Goal: Information Seeking & Learning: Learn about a topic

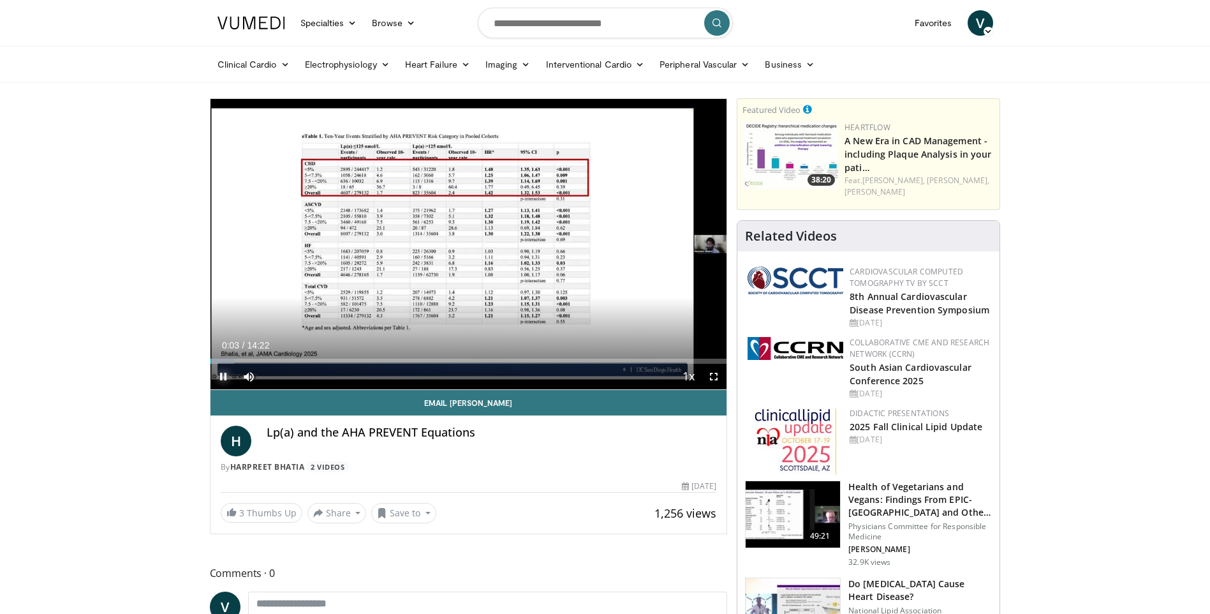
click at [224, 375] on span "Video Player" at bounding box center [224, 377] width 26 height 26
click at [355, 69] on link "Electrophysiology" at bounding box center [347, 65] width 100 height 26
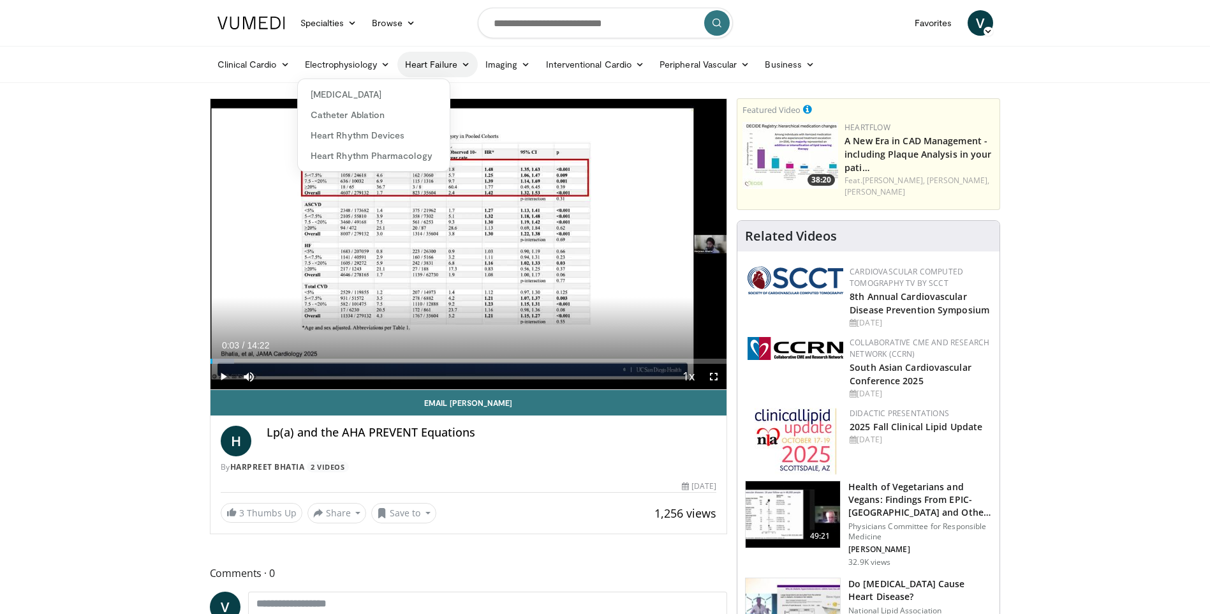
click at [432, 70] on link "Heart Failure" at bounding box center [437, 65] width 80 height 26
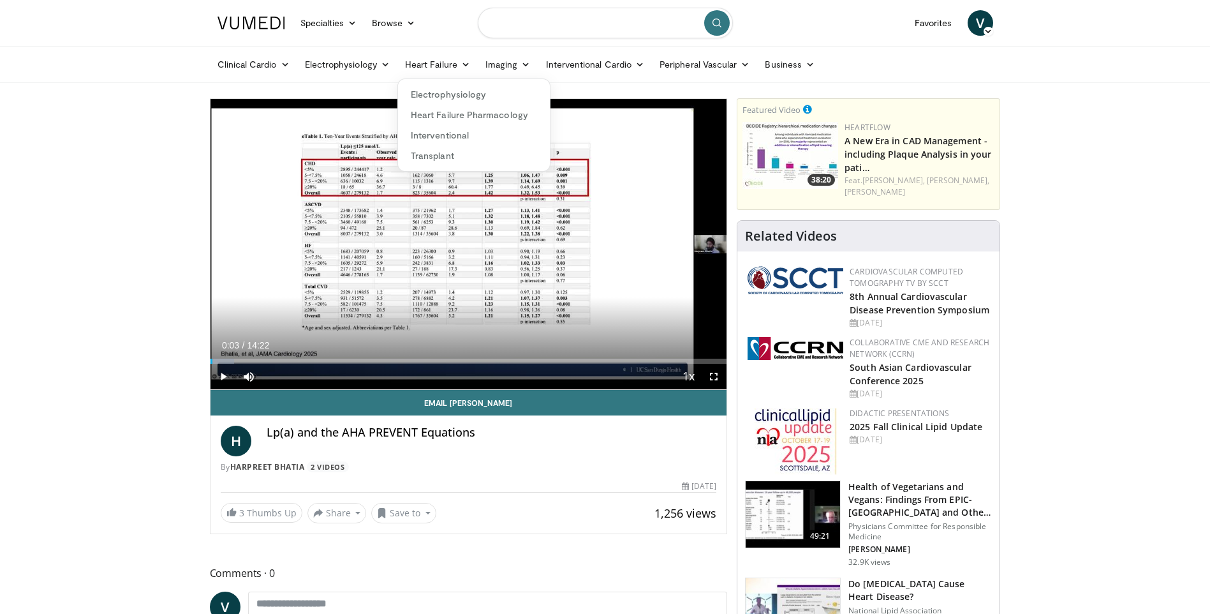
click at [522, 24] on input "Search topics, interventions" at bounding box center [605, 23] width 255 height 31
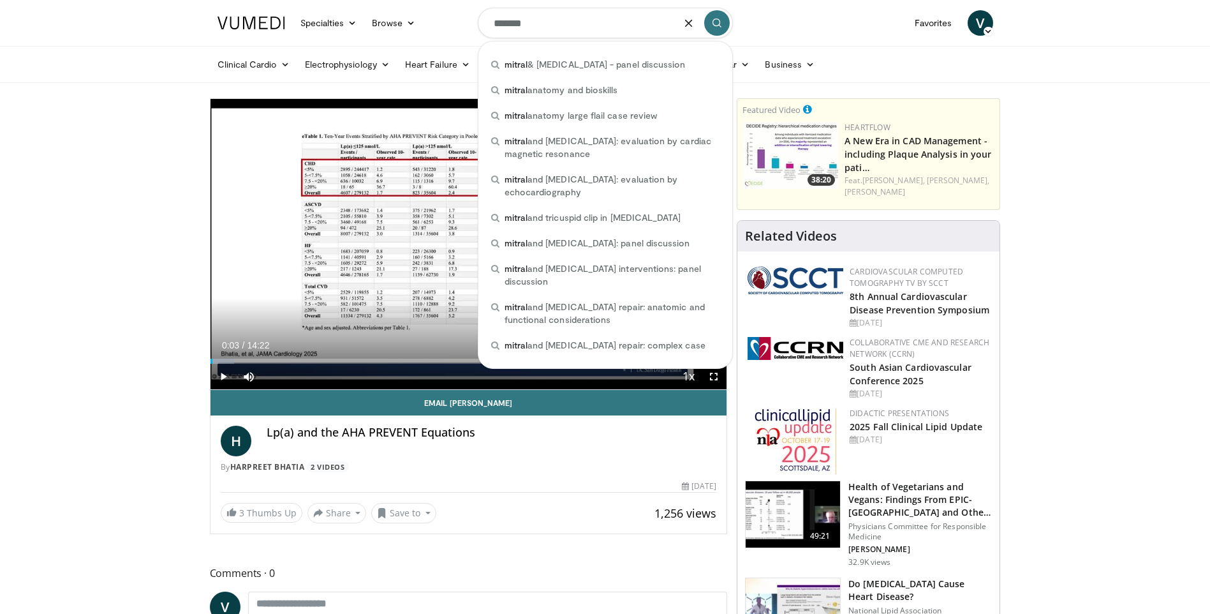
type input "******"
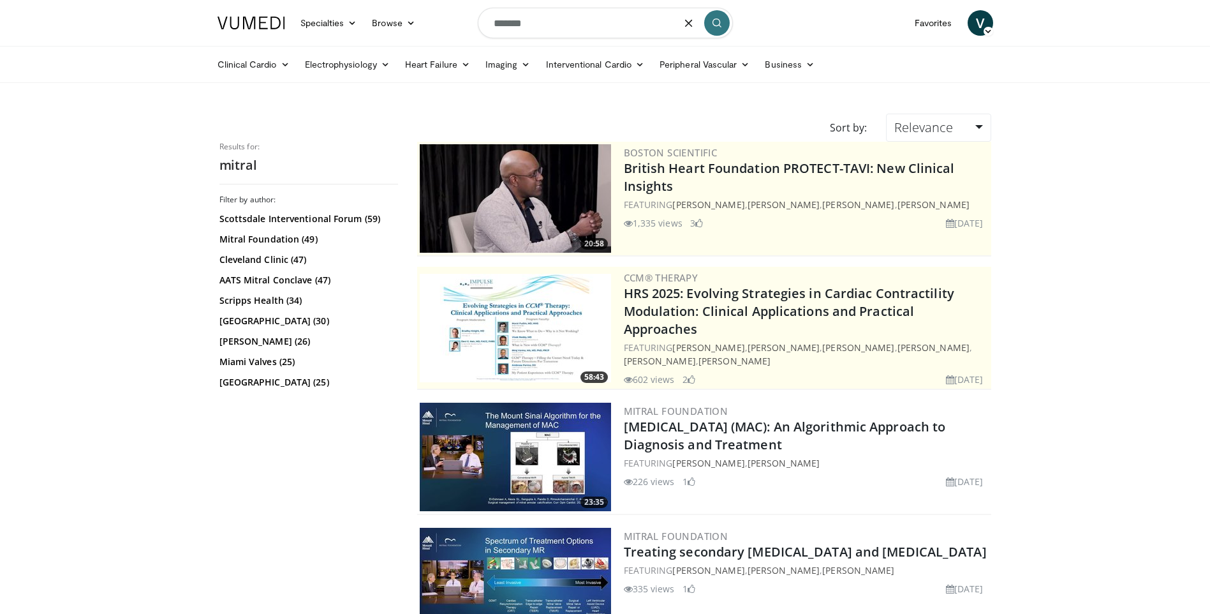
click at [570, 25] on input "******" at bounding box center [605, 23] width 255 height 31
type input "**********"
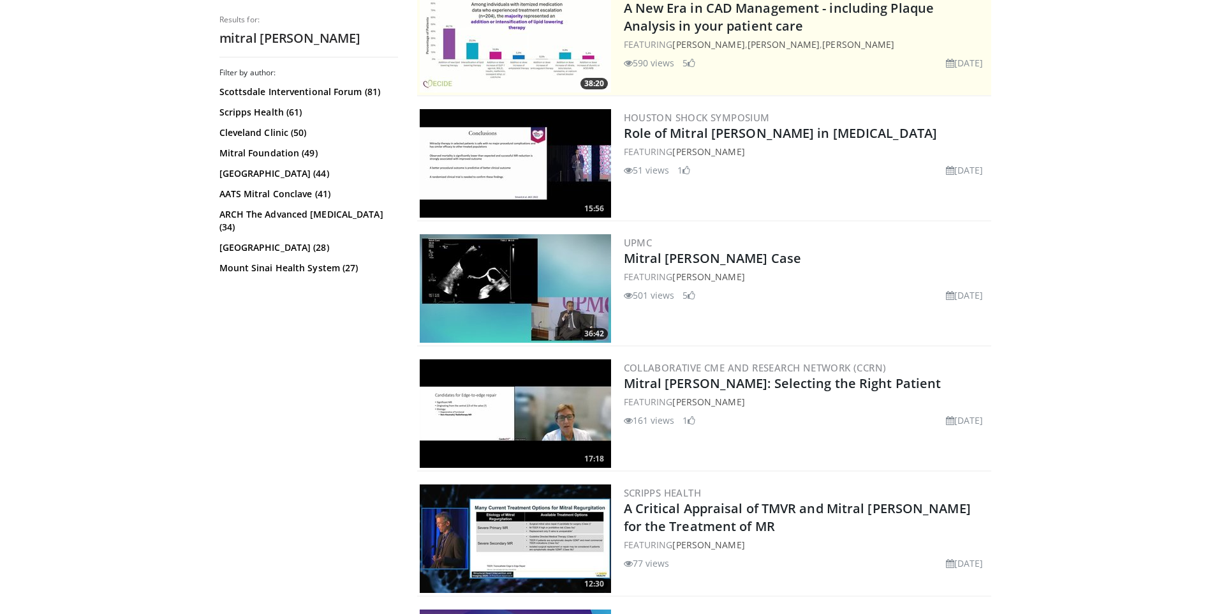
scroll to position [383, 0]
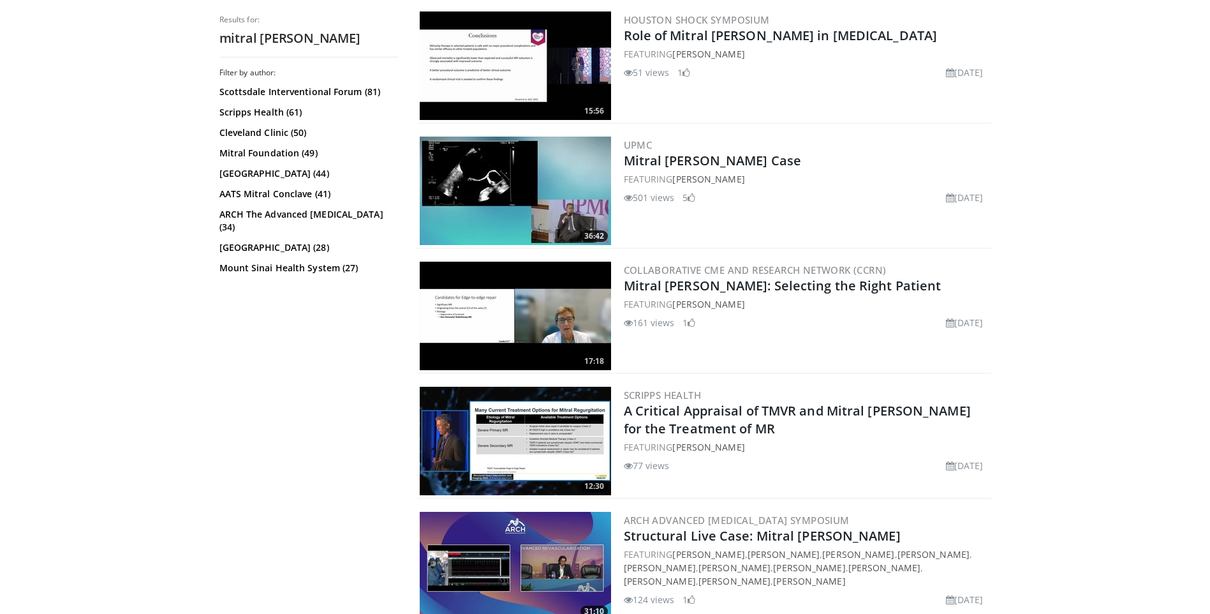
click at [530, 418] on img at bounding box center [515, 441] width 191 height 108
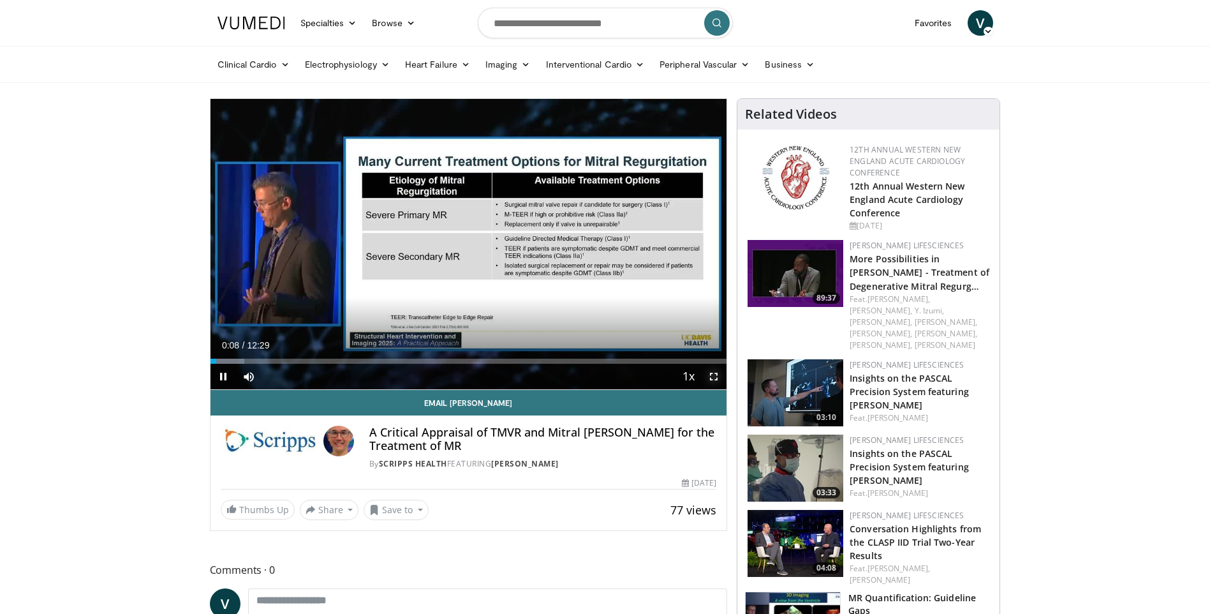
click at [716, 374] on span "Video Player" at bounding box center [714, 377] width 26 height 26
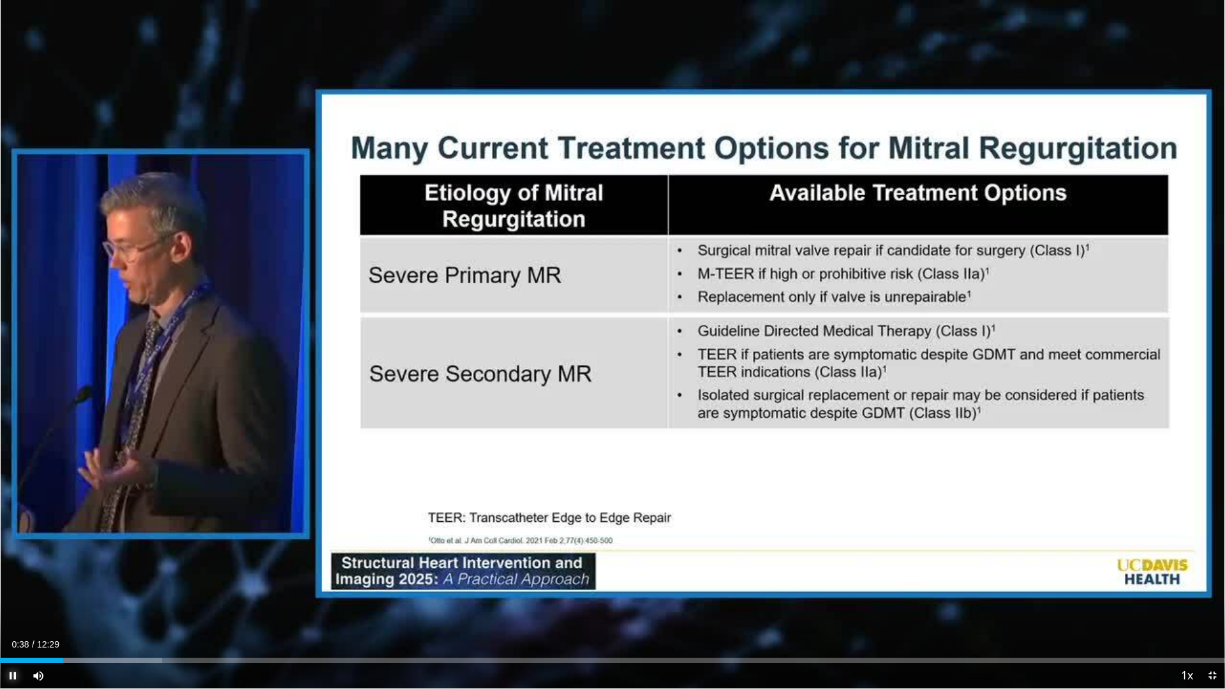
click at [12, 613] on span "Video Player" at bounding box center [13, 676] width 26 height 26
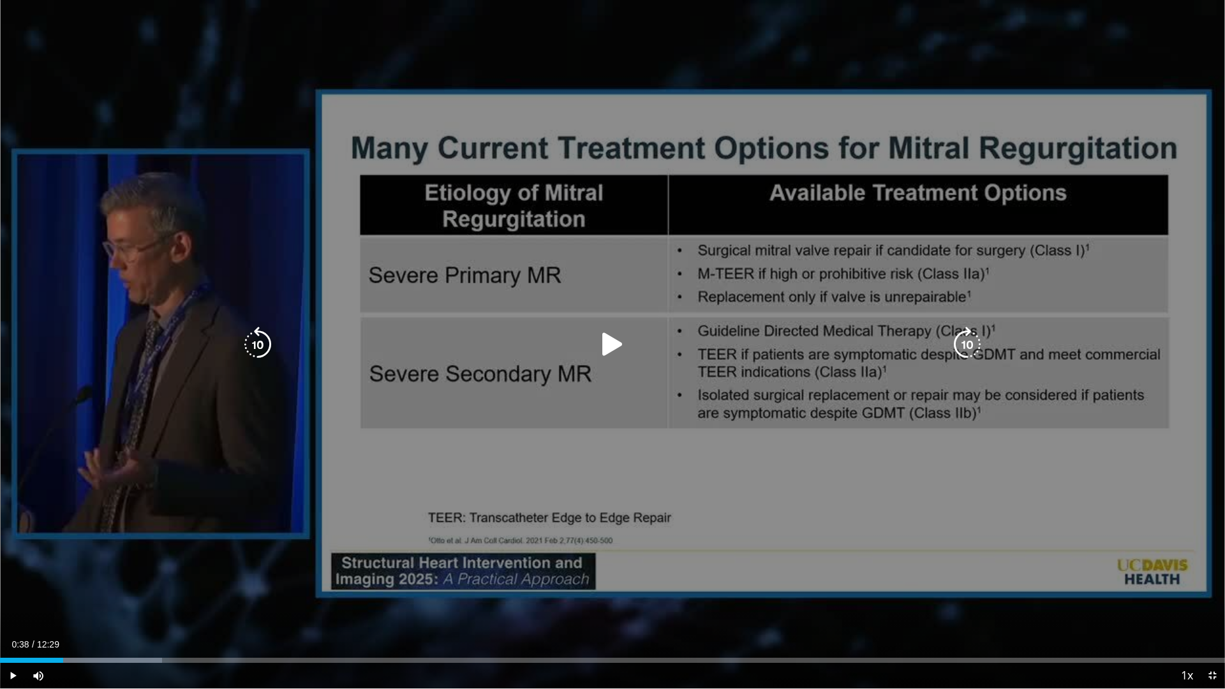
click at [603, 340] on icon "Video Player" at bounding box center [613, 345] width 36 height 36
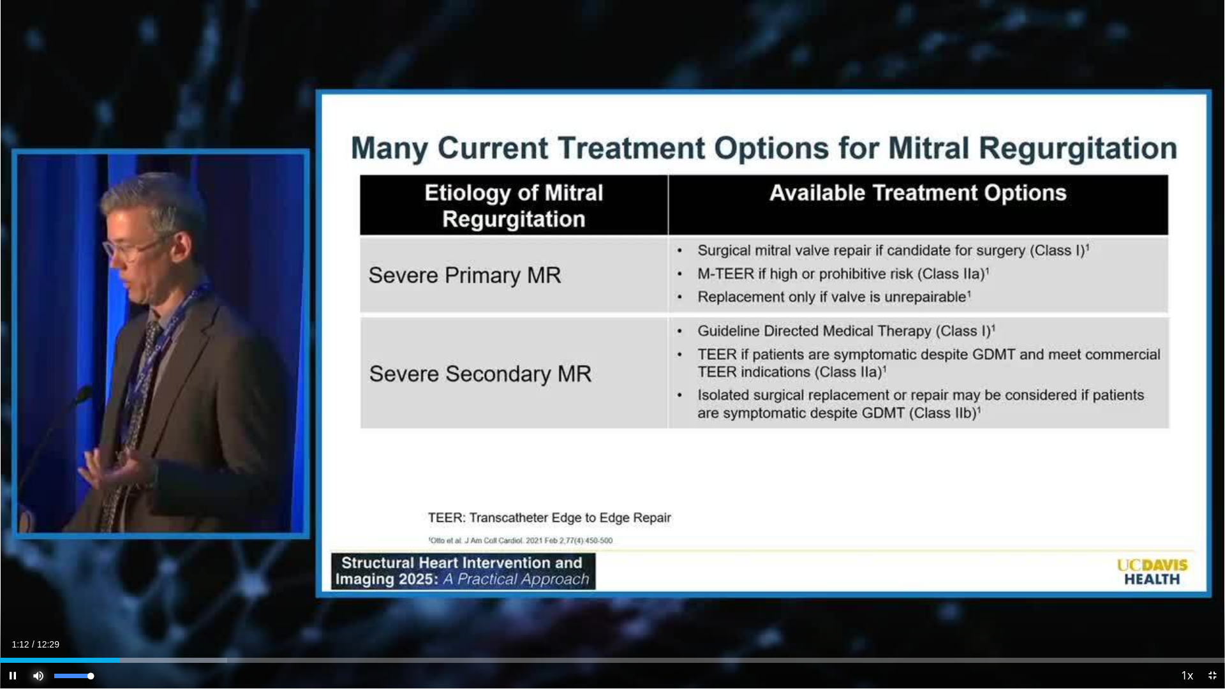
click at [41, 613] on span "Video Player" at bounding box center [39, 676] width 26 height 26
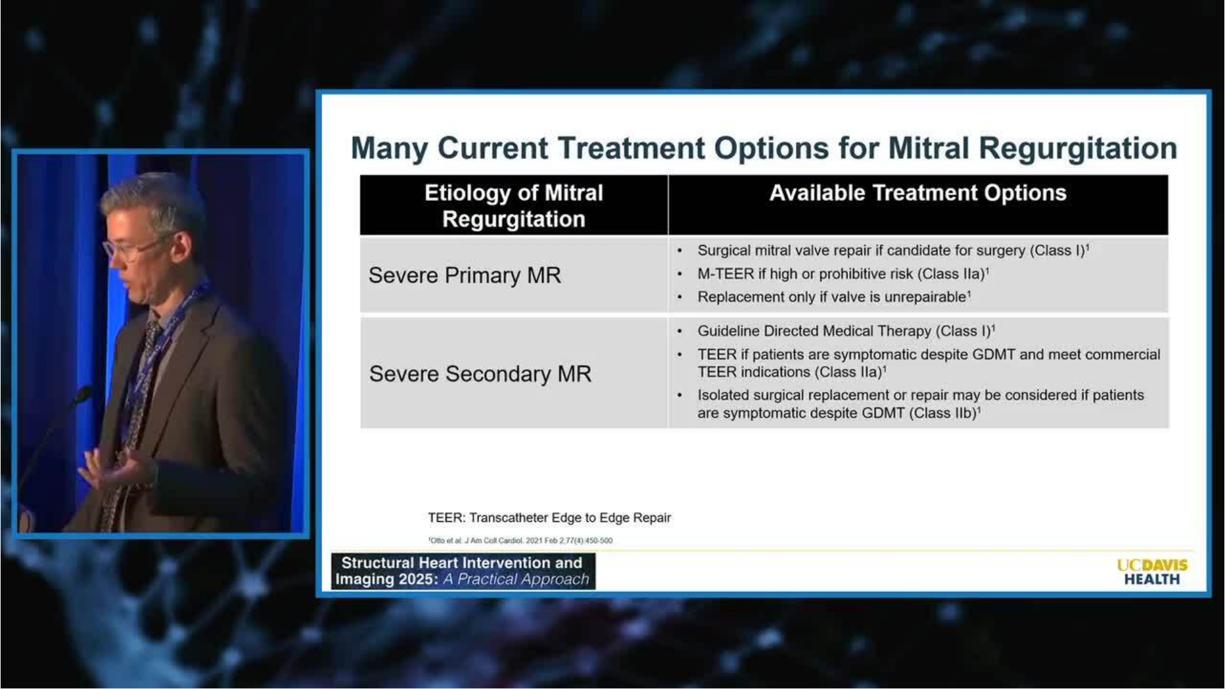
click at [41, 613] on div "10 seconds Tap to unmute" at bounding box center [612, 344] width 1225 height 688
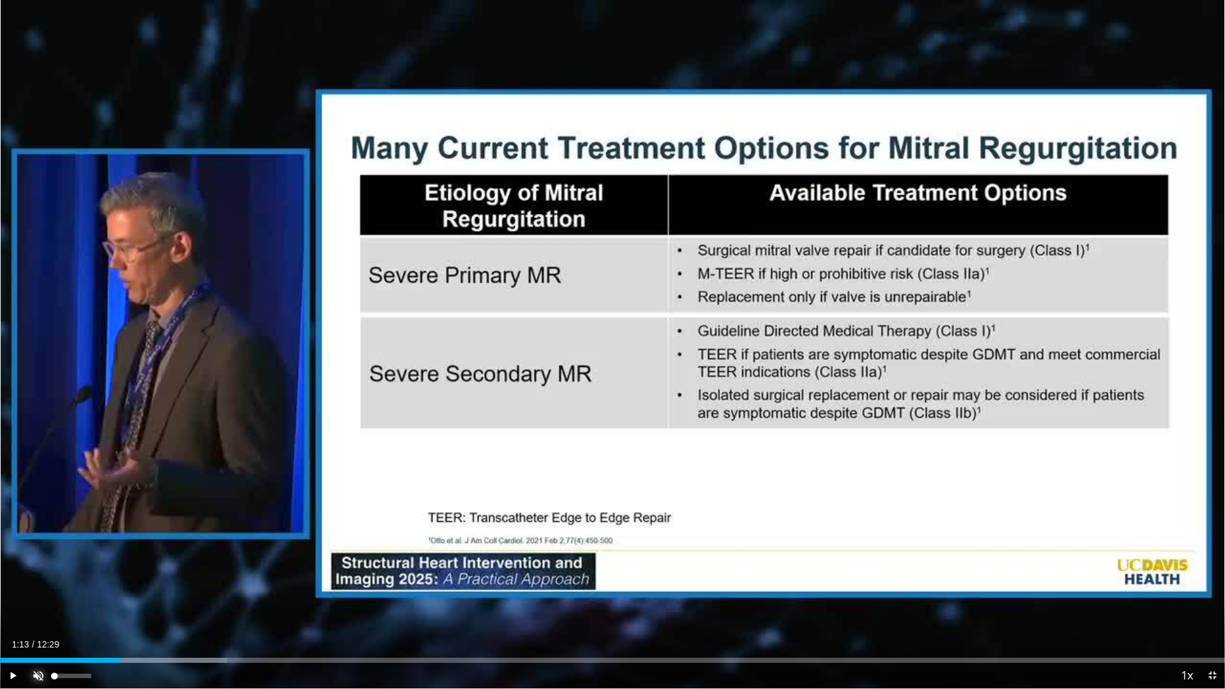
click at [39, 613] on span "Video Player" at bounding box center [39, 676] width 26 height 26
click at [12, 613] on span "Video Player" at bounding box center [13, 676] width 26 height 26
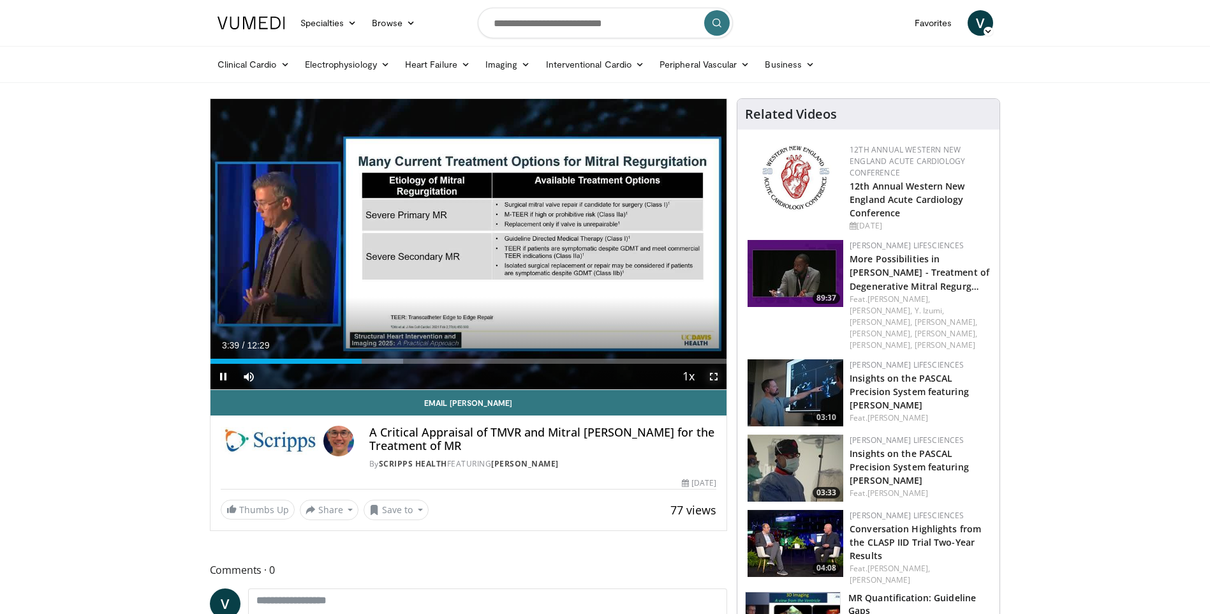
click at [714, 376] on span "Video Player" at bounding box center [714, 377] width 26 height 26
click at [709, 376] on span "Video Player" at bounding box center [714, 377] width 26 height 26
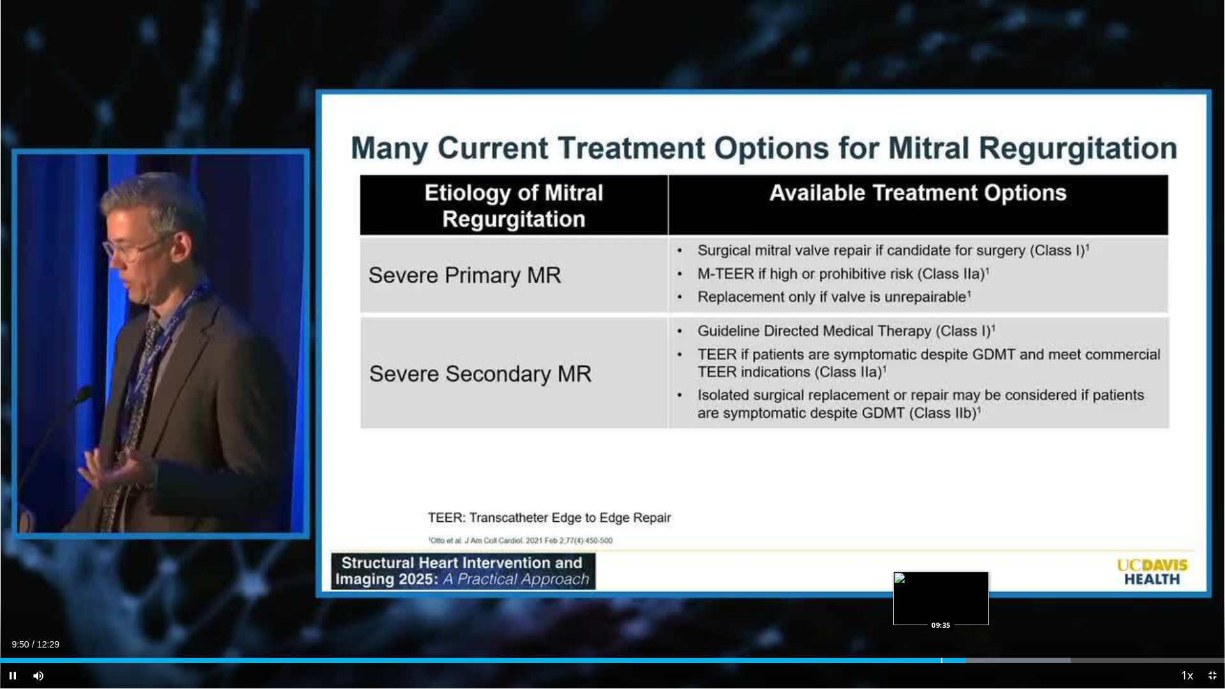
click at [940, 613] on div "Loaded : 87.40% 09:50 09:35" at bounding box center [612, 660] width 1225 height 5
click at [909, 613] on div "Current Time 9:37 / Duration 12:29 Pause Skip Backward Skip Forward Mute 0% Loa…" at bounding box center [612, 676] width 1225 height 26
click at [923, 613] on div "09:39" at bounding box center [473, 660] width 947 height 5
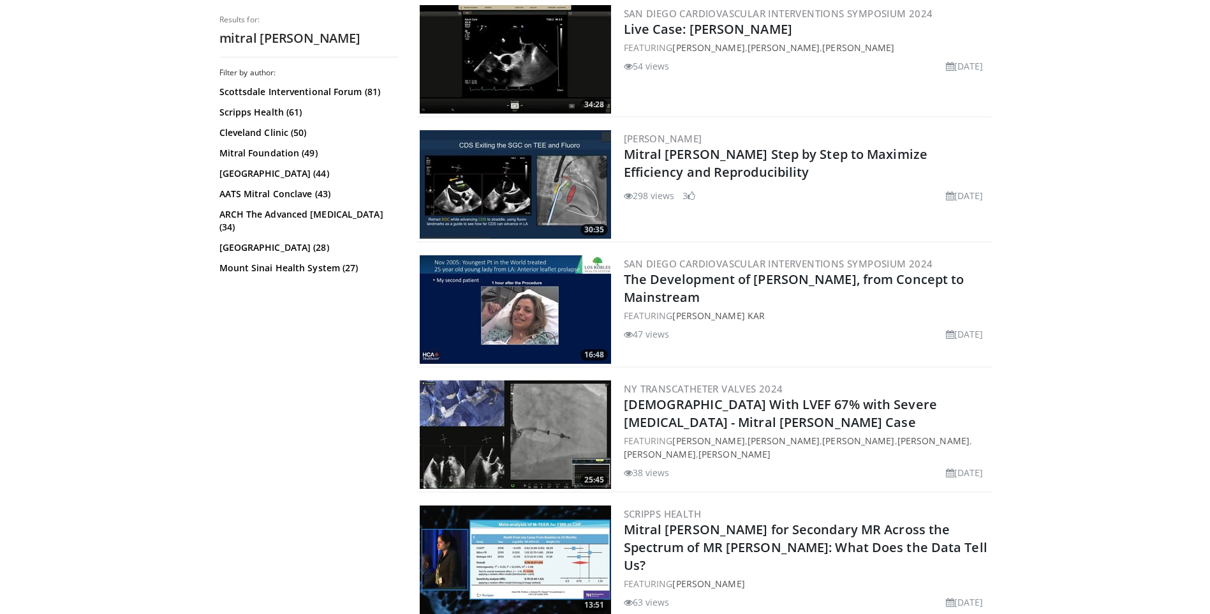
scroll to position [1148, 0]
click at [545, 301] on img at bounding box center [515, 309] width 191 height 108
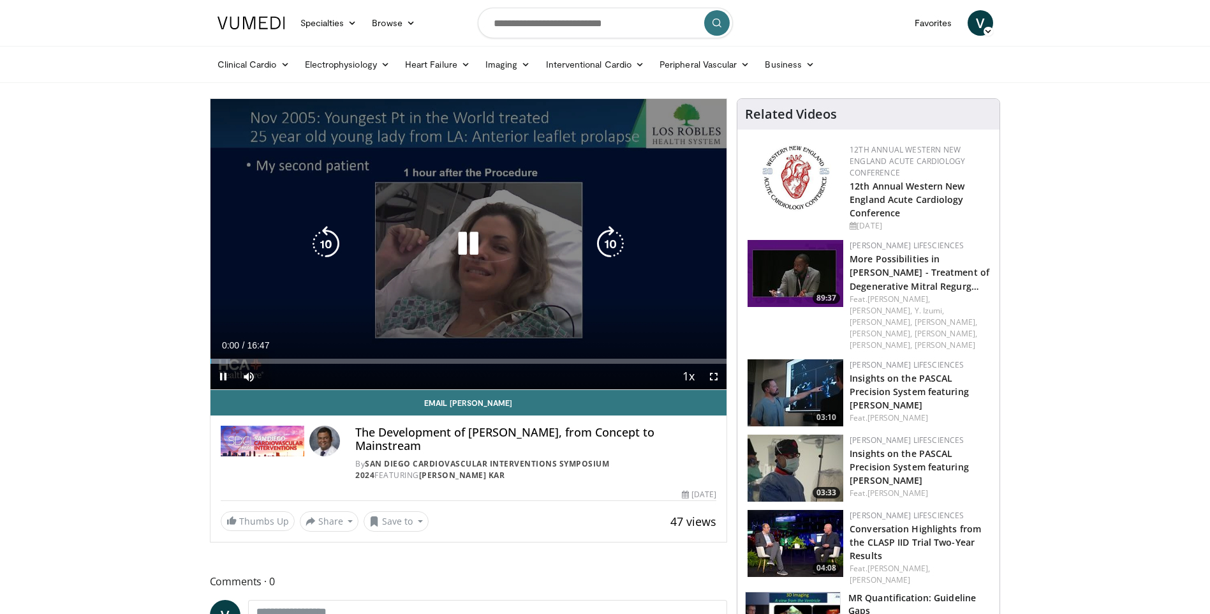
click at [467, 240] on icon "Video Player" at bounding box center [468, 244] width 36 height 36
